Goal: Navigation & Orientation: Find specific page/section

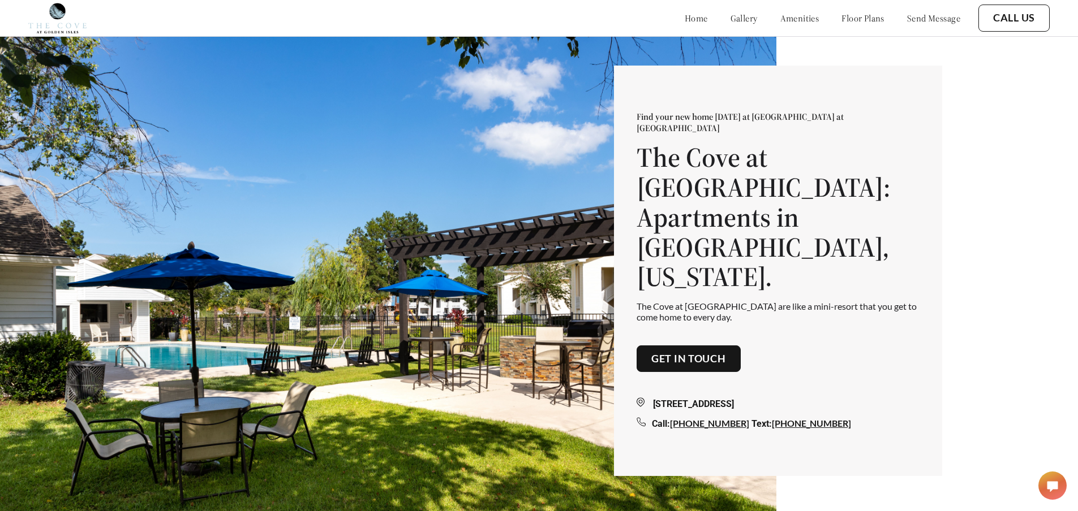
click at [841, 21] on link "floor plans" at bounding box center [862, 17] width 43 height 11
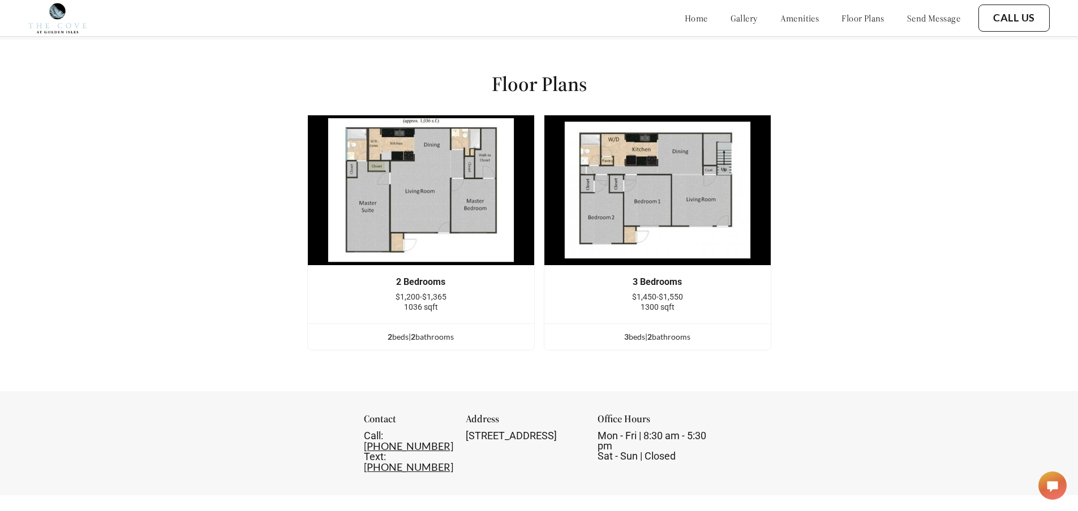
scroll to position [1358, 0]
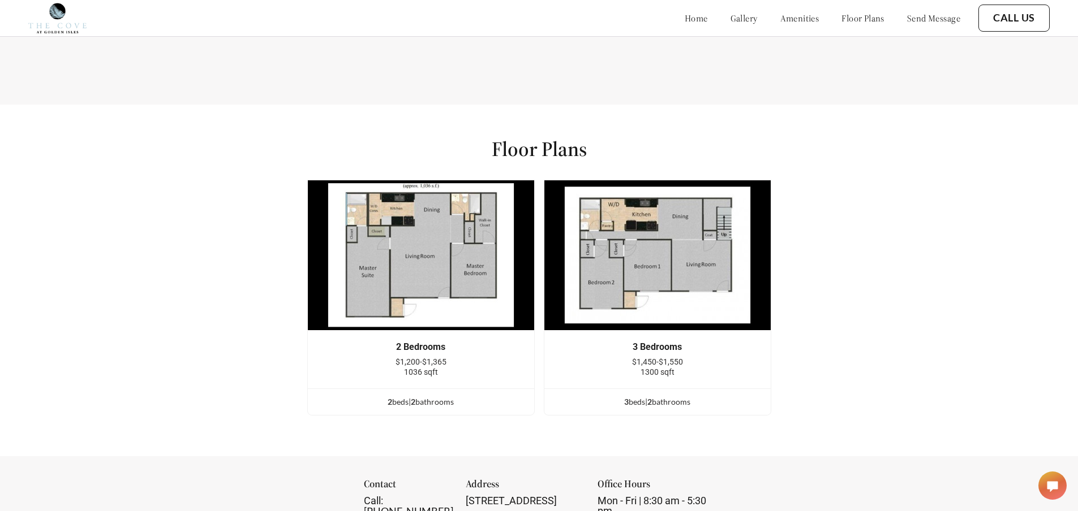
click at [397, 214] on img at bounding box center [420, 255] width 227 height 151
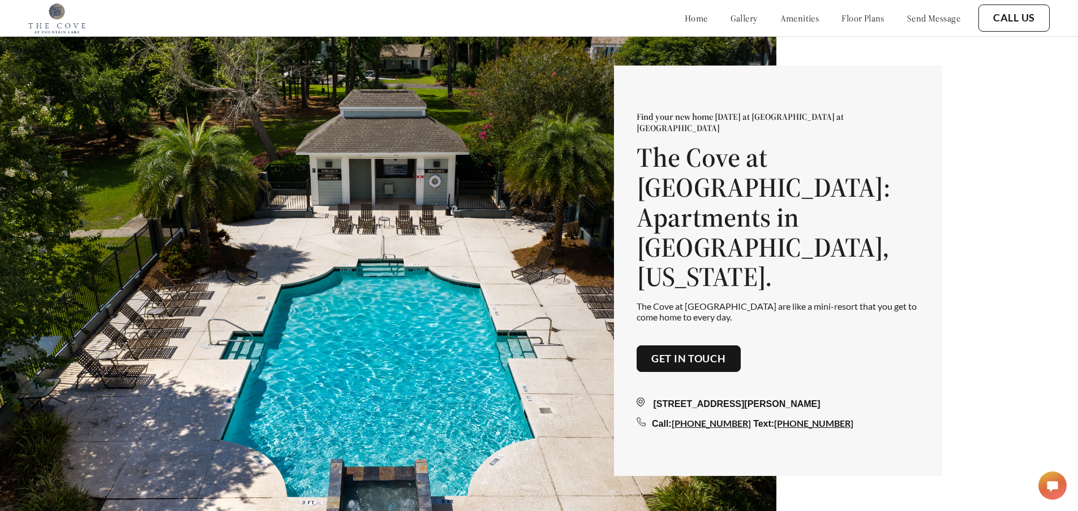
click at [846, 1] on div "home gallery amenities floor plans send message Call Us" at bounding box center [538, 18] width 1021 height 36
click at [842, 18] on link "floor plans" at bounding box center [862, 17] width 43 height 11
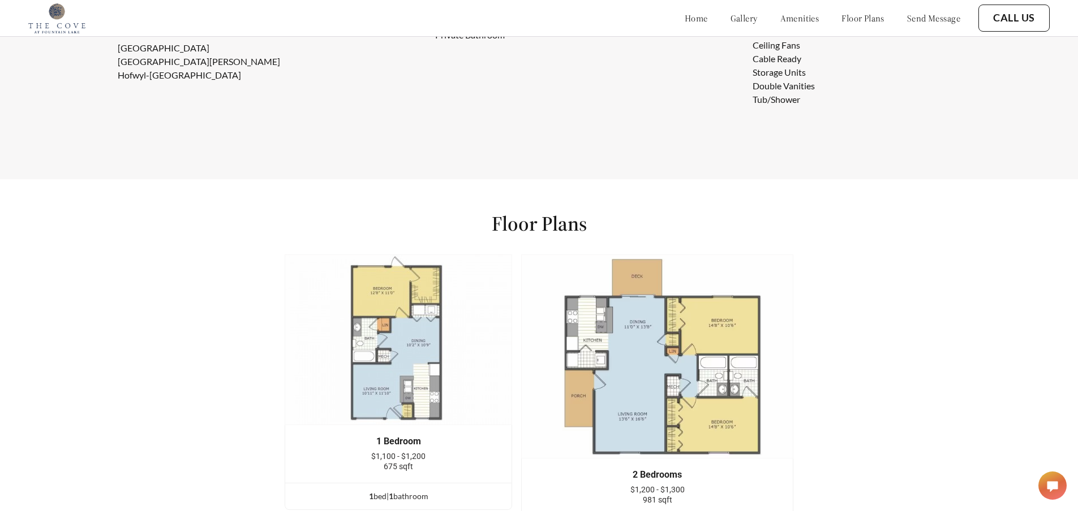
scroll to position [1414, 0]
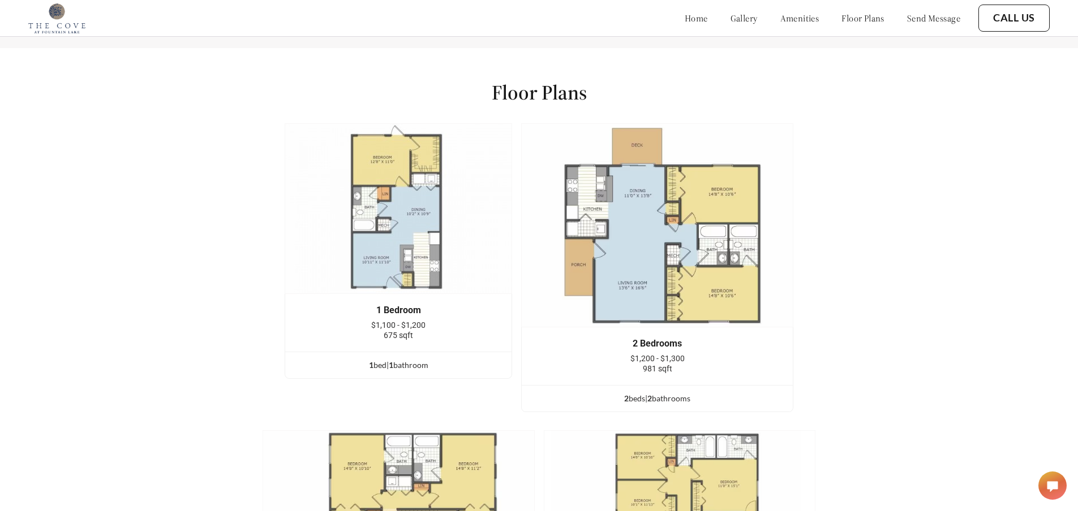
click at [364, 276] on img at bounding box center [398, 208] width 227 height 171
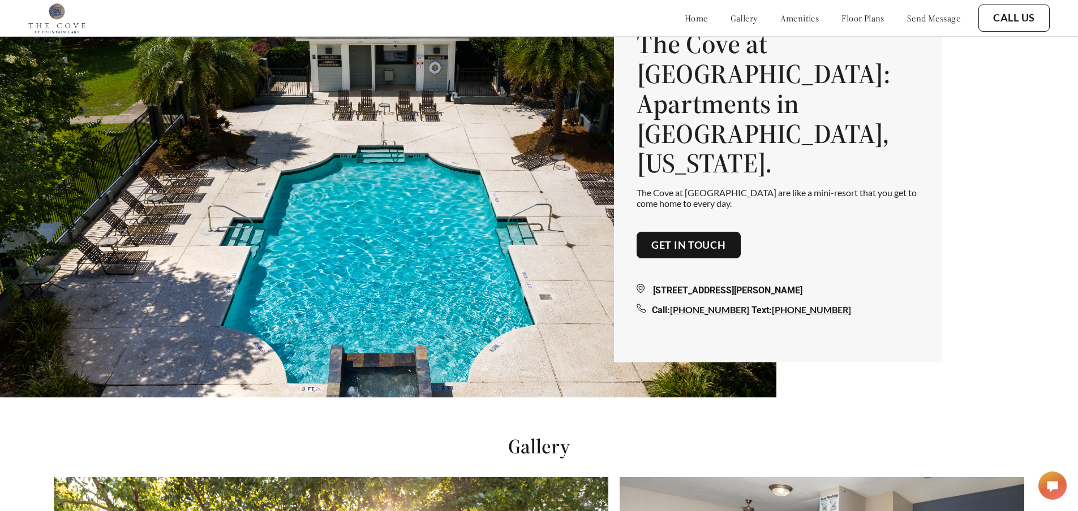
scroll to position [113, 0]
